Goal: Information Seeking & Learning: Learn about a topic

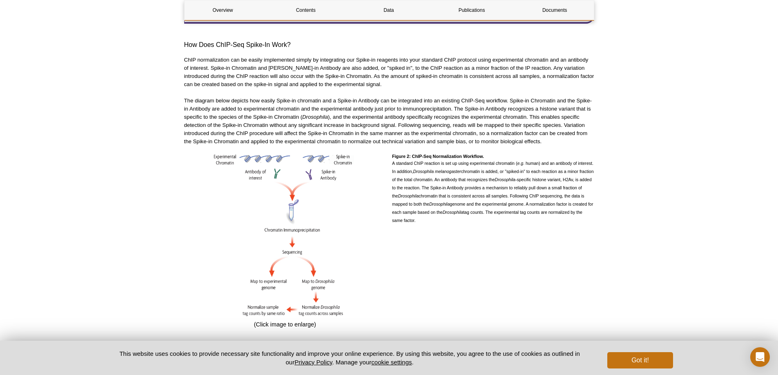
scroll to position [600, 0]
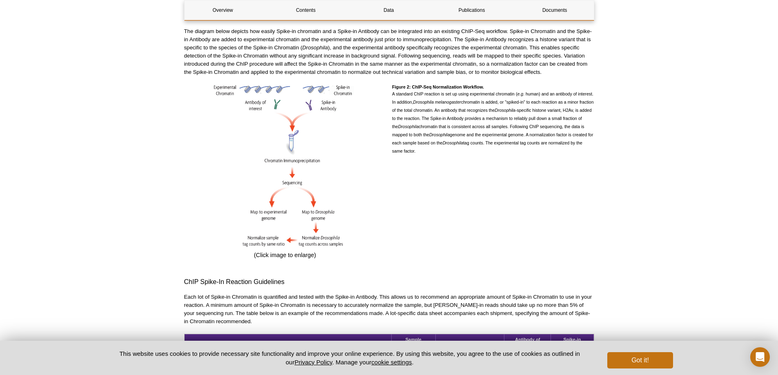
click at [524, 178] on div "Figure 2: ChIP-Seq Normalization Workflow. A standard ChIP reaction is set up u…" at bounding box center [493, 174] width 202 height 178
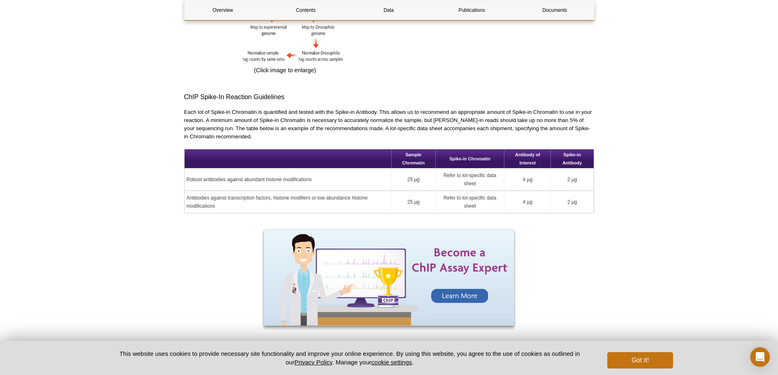
scroll to position [763, 0]
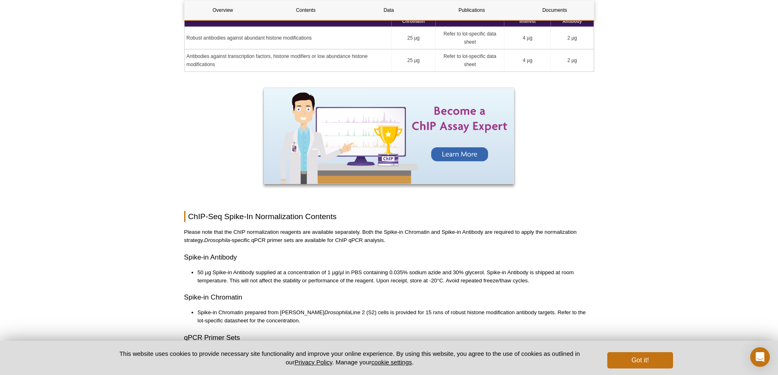
click at [524, 238] on div "Overview Contents Data Publications Documents ChIP-Seq Spike-In Normalization O…" at bounding box center [389, 118] width 410 height 1898
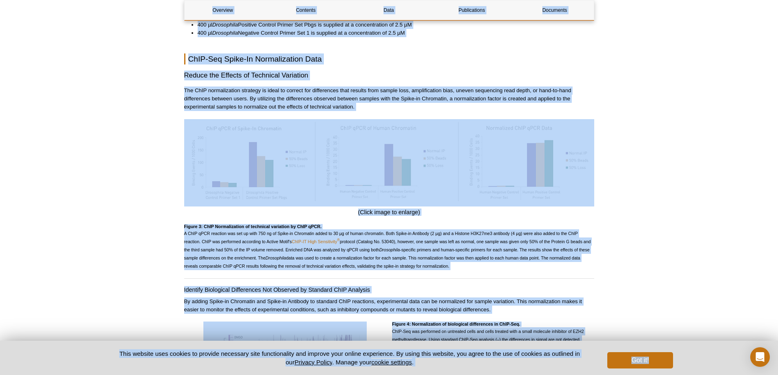
click at [433, 231] on span "A ChIP qPCR reaction was set up with 750 ng of Spike-in Chromatin added to 30 µ…" at bounding box center [387, 250] width 407 height 38
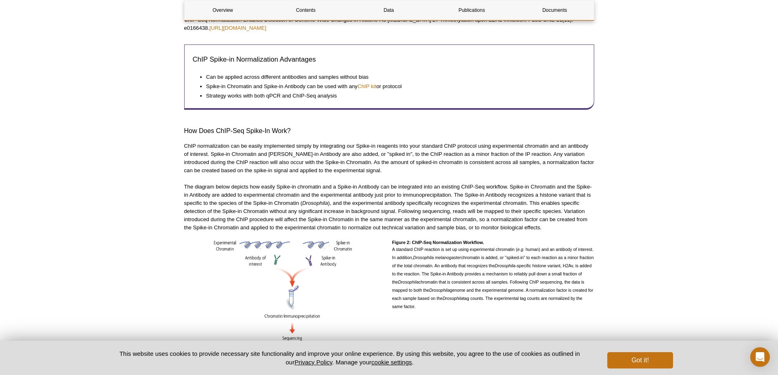
scroll to position [522, 0]
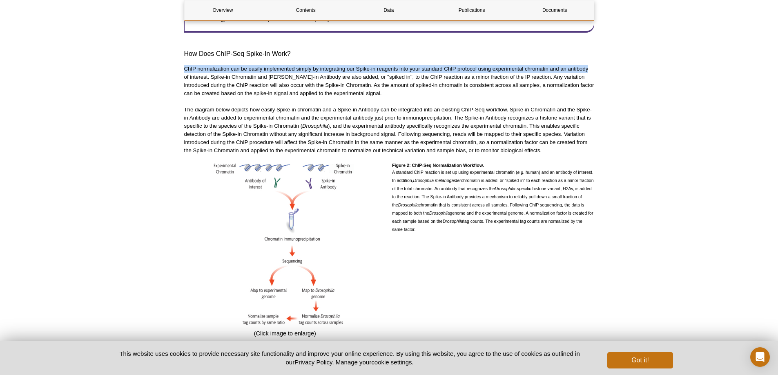
drag, startPoint x: 270, startPoint y: 67, endPoint x: 612, endPoint y: 61, distance: 341.4
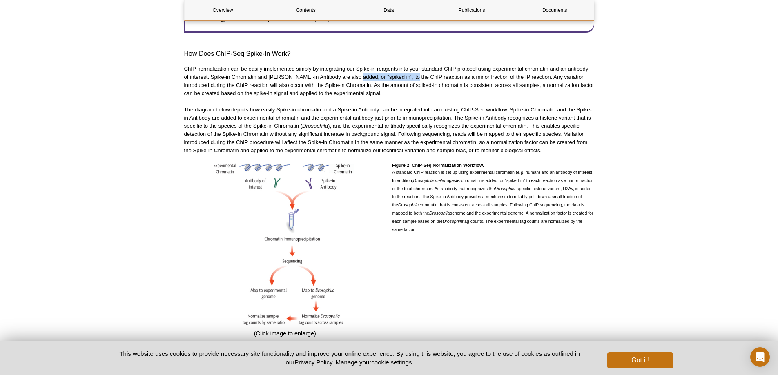
drag, startPoint x: 352, startPoint y: 70, endPoint x: 408, endPoint y: 70, distance: 56.3
click at [408, 70] on p "ChIP normalization can be easily implemented simply by integrating our Spike-in…" at bounding box center [389, 81] width 410 height 33
click at [438, 78] on p "ChIP normalization can be easily implemented simply by integrating our Spike-in…" at bounding box center [389, 81] width 410 height 33
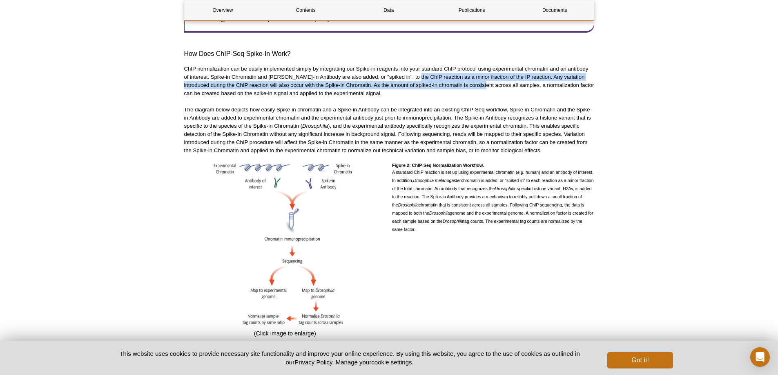
drag, startPoint x: 410, startPoint y: 69, endPoint x: 478, endPoint y: 74, distance: 67.5
click at [478, 74] on p "ChIP normalization can be easily implemented simply by integrating our Spike-in…" at bounding box center [389, 81] width 410 height 33
click at [479, 81] on p "ChIP normalization can be easily implemented simply by integrating our Spike-in…" at bounding box center [389, 81] width 410 height 33
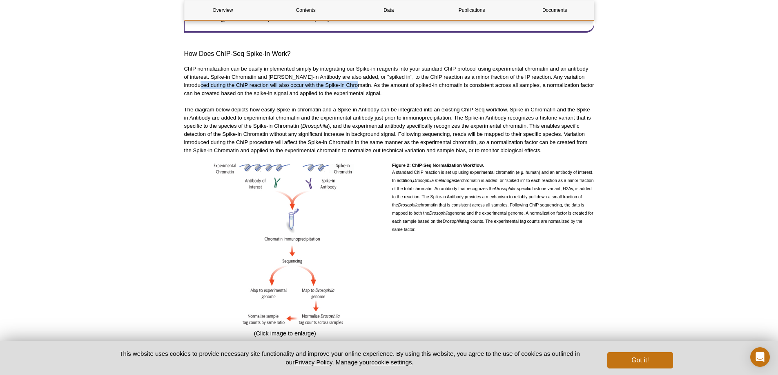
drag, startPoint x: 193, startPoint y: 78, endPoint x: 351, endPoint y: 77, distance: 158.4
click at [351, 77] on p "ChIP normalization can be easily implemented simply by integrating our Spike-in…" at bounding box center [389, 81] width 410 height 33
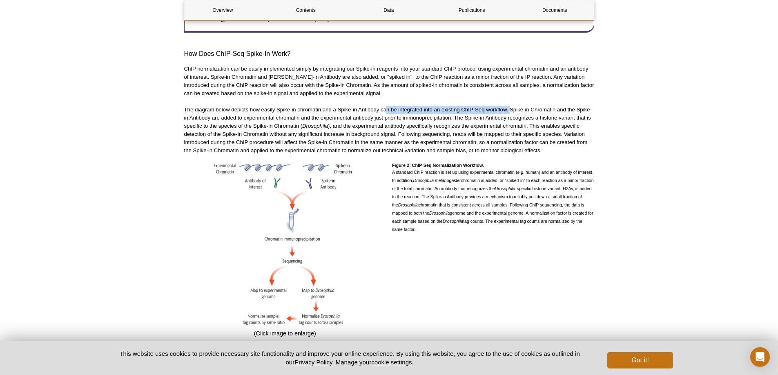
drag, startPoint x: 388, startPoint y: 98, endPoint x: 511, endPoint y: 98, distance: 123.3
click at [511, 106] on p "The diagram below depicts how easily Spike-in chromatin and a Spike-in Antibody…" at bounding box center [389, 130] width 410 height 49
click at [512, 112] on p "The diagram below depicts how easily Spike-in chromatin and a Spike-in Antibody…" at bounding box center [389, 130] width 410 height 49
drag, startPoint x: 213, startPoint y: 109, endPoint x: 292, endPoint y: 109, distance: 78.8
click at [292, 109] on p "The diagram below depicts how easily Spike-in chromatin and a Spike-in Antibody…" at bounding box center [389, 130] width 410 height 49
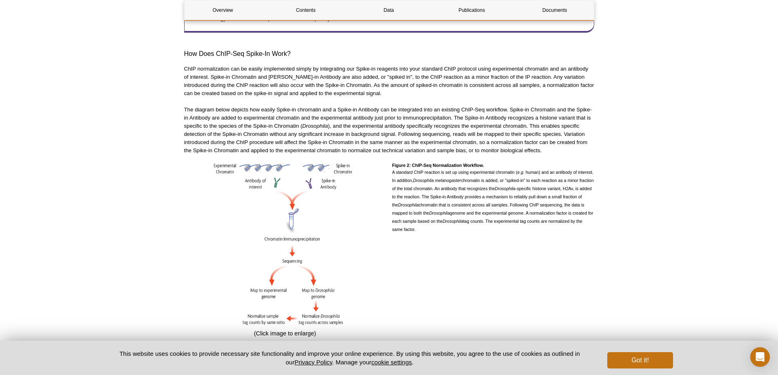
click at [318, 111] on p "The diagram below depicts how easily Spike-in chromatin and a Spike-in Antibody…" at bounding box center [389, 130] width 410 height 49
drag, startPoint x: 280, startPoint y: 110, endPoint x: 348, endPoint y: 107, distance: 67.8
click at [348, 107] on p "The diagram below depicts how easily Spike-in chromatin and a Spike-in Antibody…" at bounding box center [389, 130] width 410 height 49
click at [417, 126] on p "The diagram below depicts how easily Spike-in chromatin and a Spike-in Antibody…" at bounding box center [389, 130] width 410 height 49
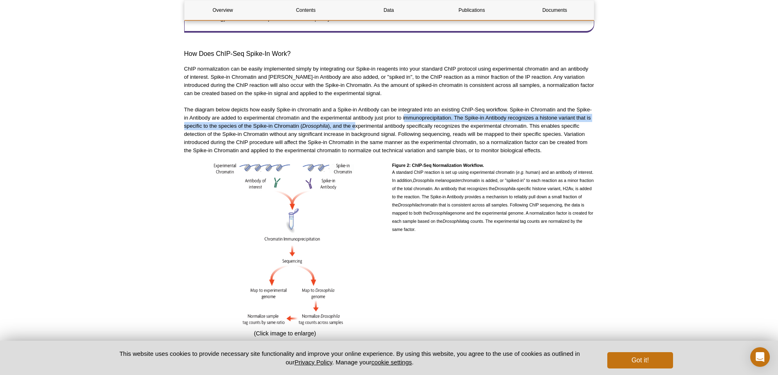
drag, startPoint x: 355, startPoint y: 114, endPoint x: 404, endPoint y: 113, distance: 49.0
click at [404, 113] on p "The diagram below depicts how easily Spike-in chromatin and a Spike-in Antibody…" at bounding box center [389, 130] width 410 height 49
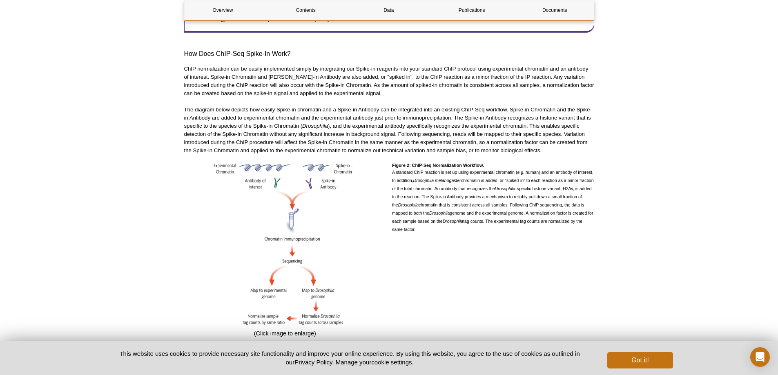
click at [422, 120] on p "The diagram below depicts how easily Spike-in chromatin and a Spike-in Antibody…" at bounding box center [389, 130] width 410 height 49
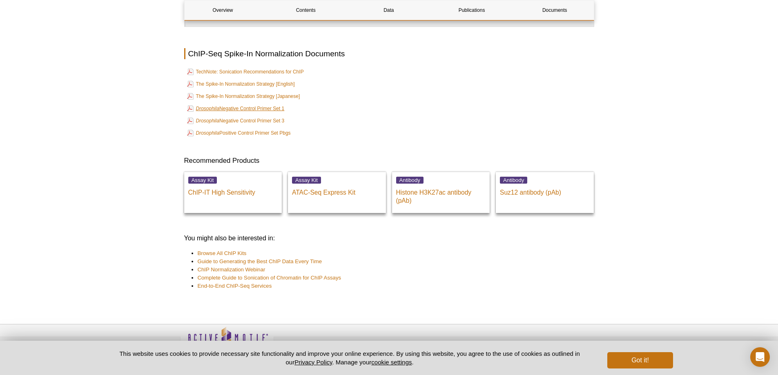
scroll to position [1909, 0]
